Goal: Transaction & Acquisition: Purchase product/service

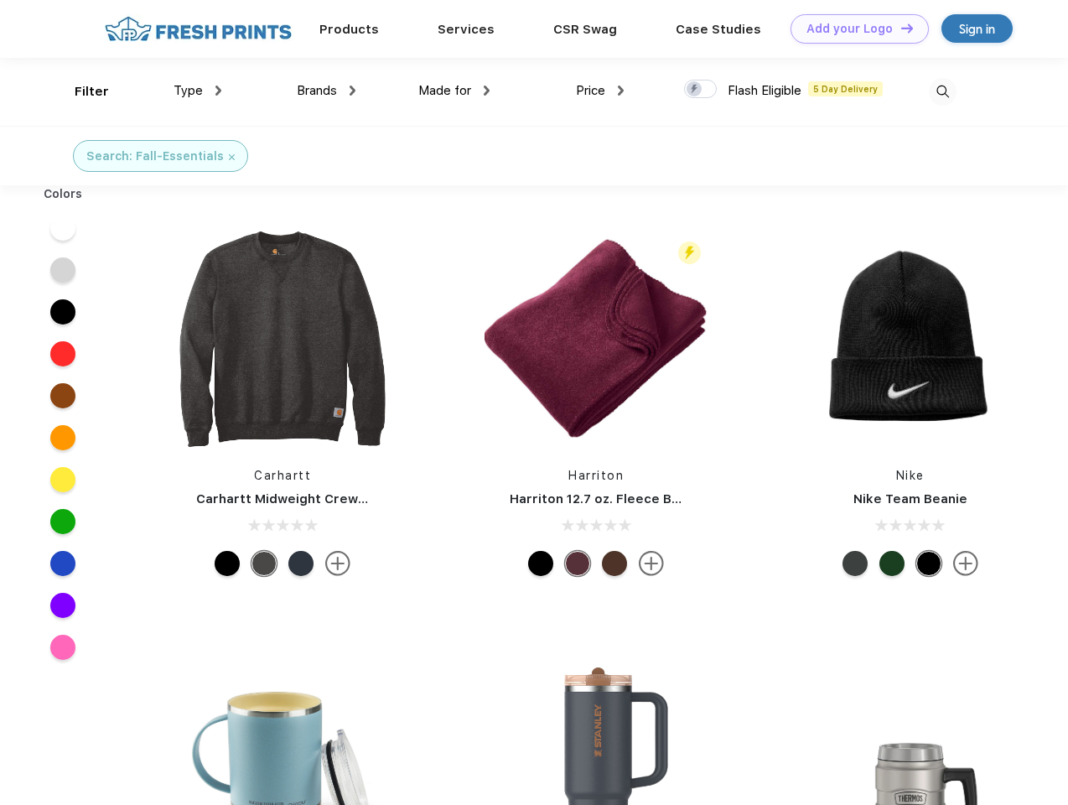
click at [853, 29] on link "Add your Logo Design Tool" at bounding box center [860, 28] width 138 height 29
click at [0, 0] on div "Design Tool" at bounding box center [0, 0] width 0 height 0
click at [899, 28] on link "Add your Logo Design Tool" at bounding box center [860, 28] width 138 height 29
click at [80, 91] on div "Filter" at bounding box center [92, 91] width 34 height 19
click at [198, 91] on span "Type" at bounding box center [188, 90] width 29 height 15
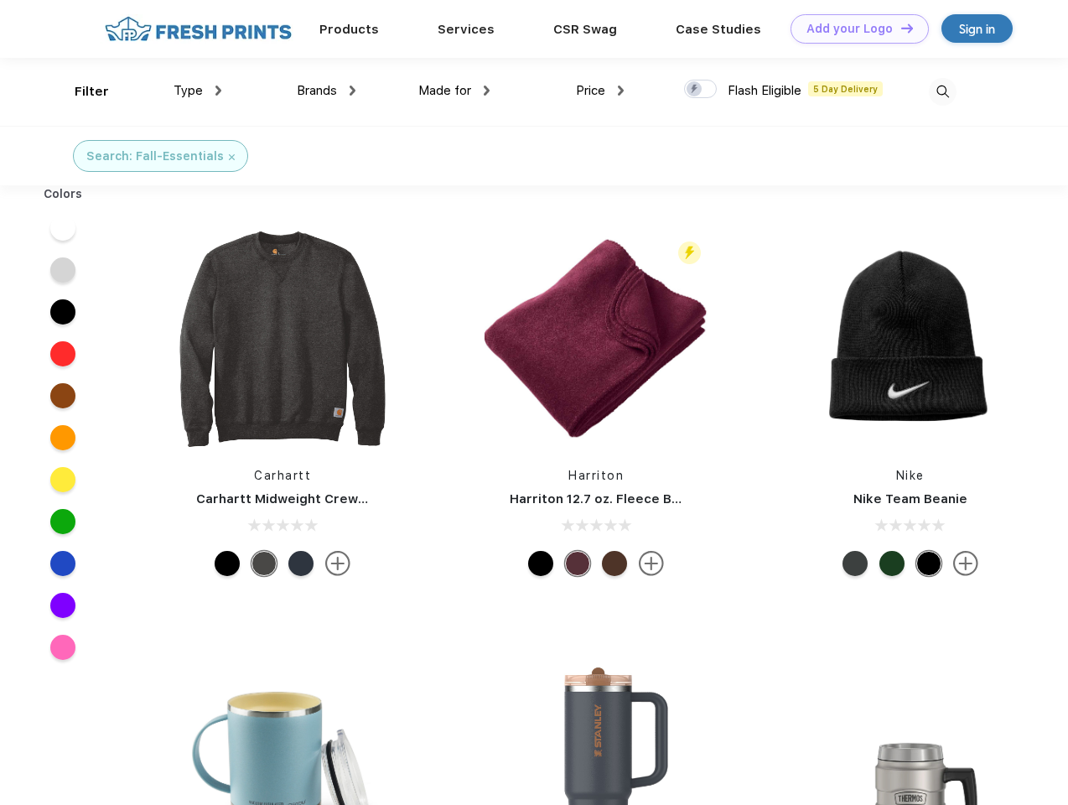
click at [326, 91] on span "Brands" at bounding box center [317, 90] width 40 height 15
click at [454, 91] on span "Made for" at bounding box center [444, 90] width 53 height 15
click at [600, 91] on span "Price" at bounding box center [590, 90] width 29 height 15
click at [701, 90] on div at bounding box center [700, 89] width 33 height 18
click at [695, 90] on input "checkbox" at bounding box center [689, 84] width 11 height 11
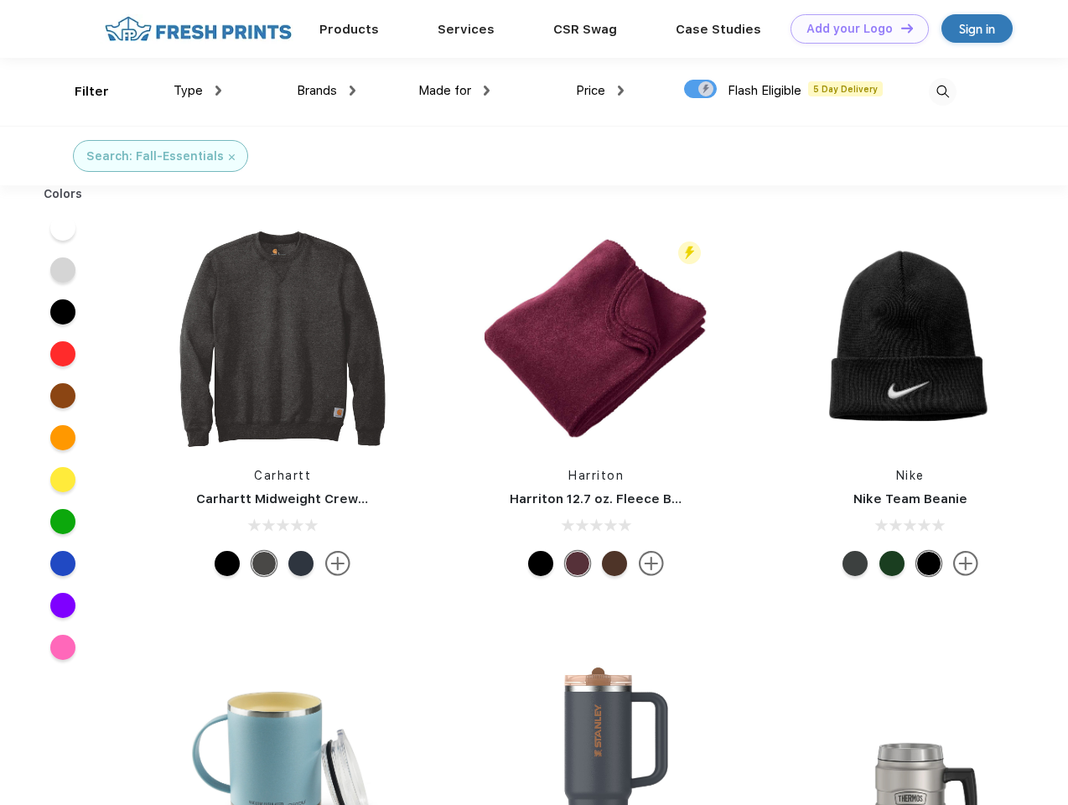
click at [942, 91] on img at bounding box center [943, 92] width 28 height 28
